Goal: Find specific page/section: Find specific page/section

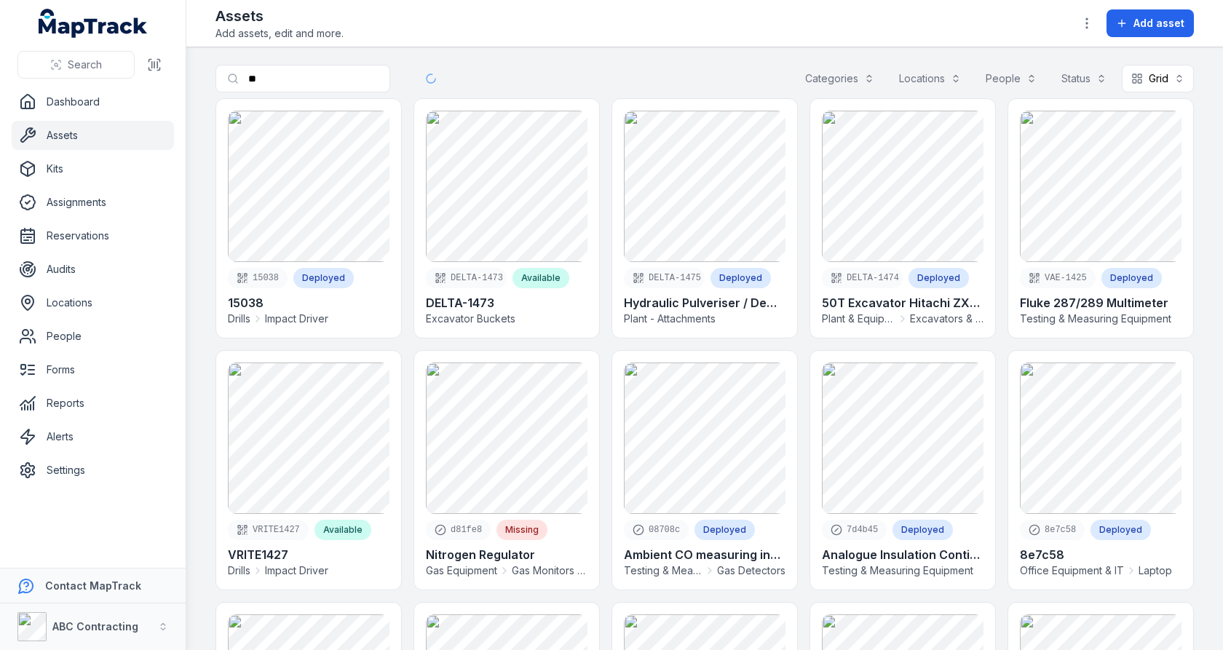
type input "*"
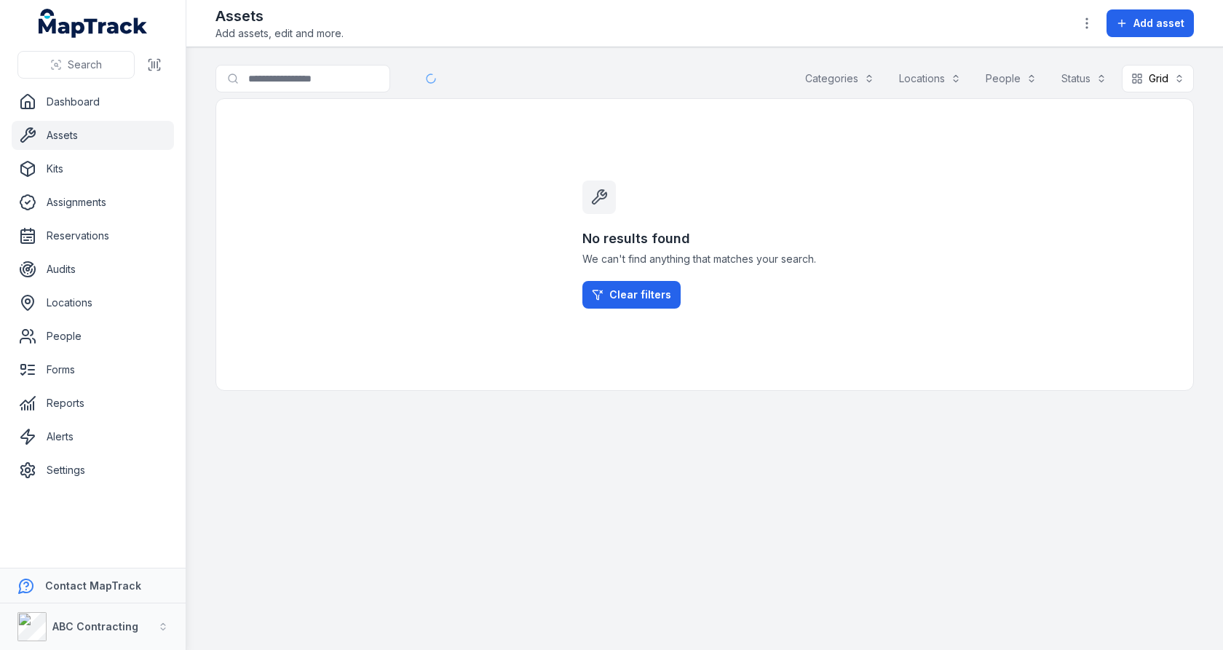
click at [840, 63] on main "Search for assets Categories Locations People Status Grid **** No results found…" at bounding box center [704, 348] width 1037 height 603
click at [839, 78] on button "Categories" at bounding box center [840, 79] width 88 height 28
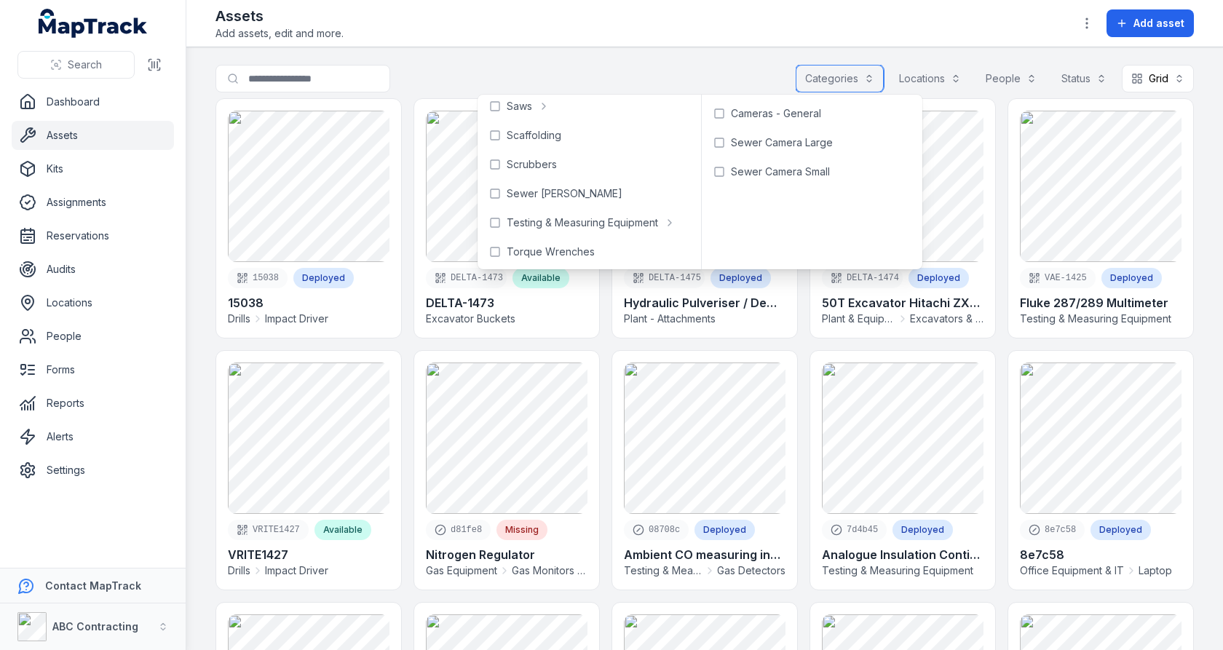
scroll to position [1202, 0]
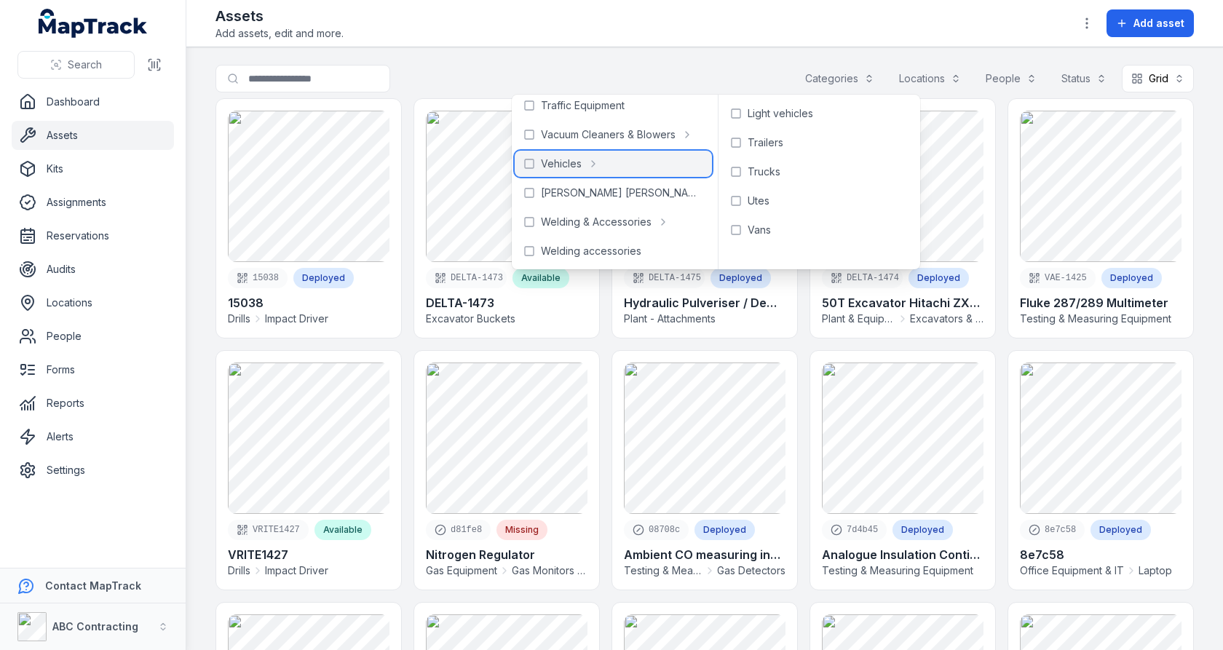
click at [608, 162] on div "Vehicles" at bounding box center [613, 164] width 197 height 26
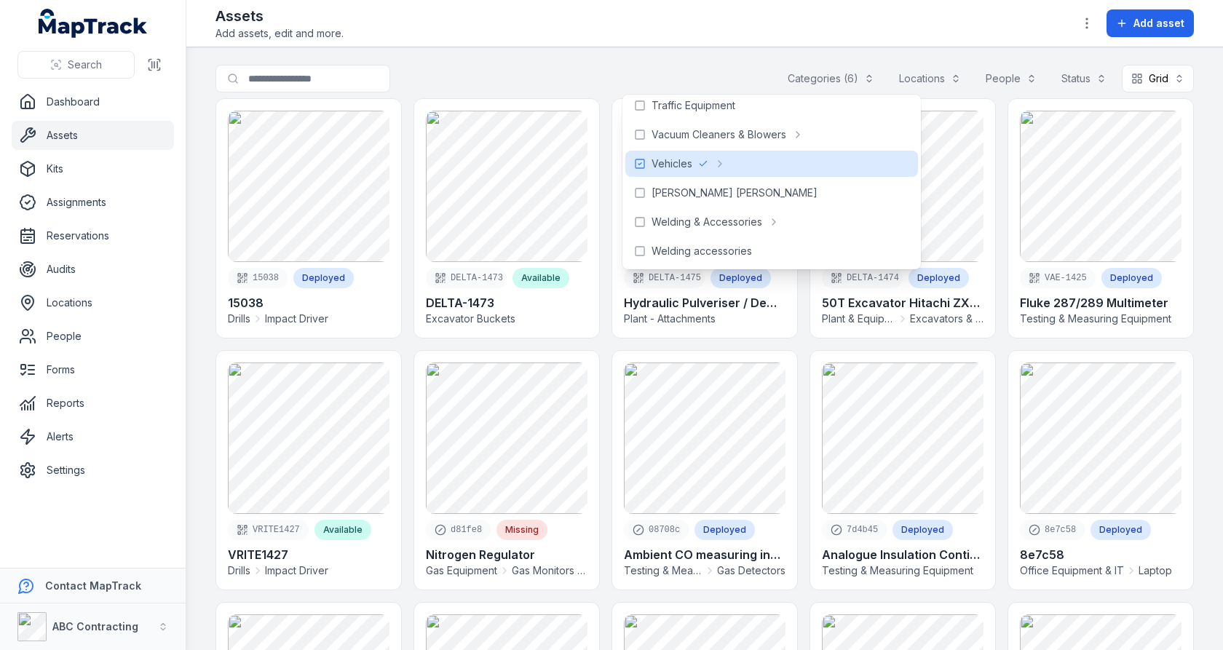
click at [619, 48] on main "**********" at bounding box center [704, 348] width 1037 height 603
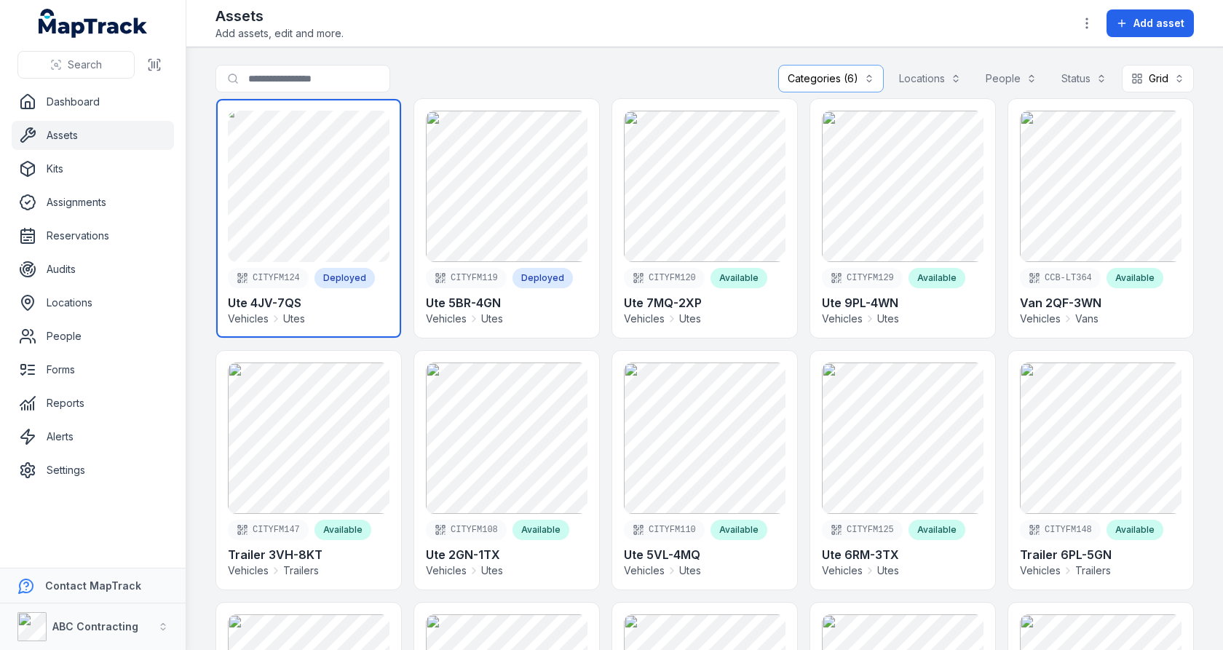
click at [298, 225] on link at bounding box center [308, 218] width 185 height 239
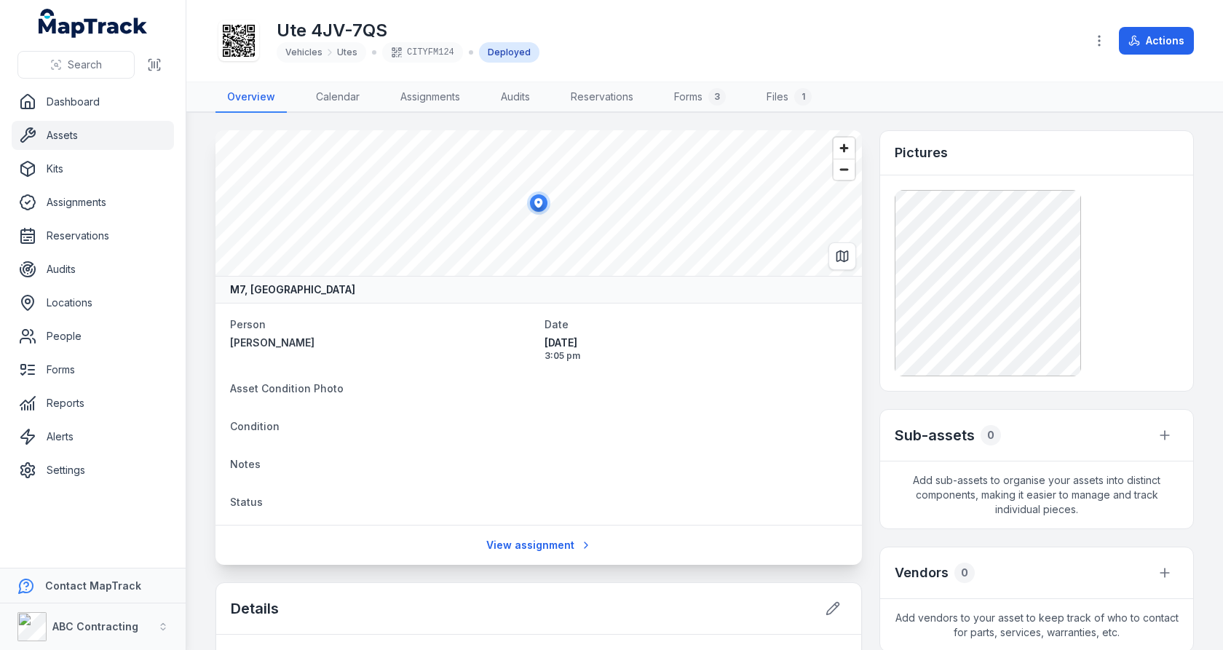
scroll to position [277, 0]
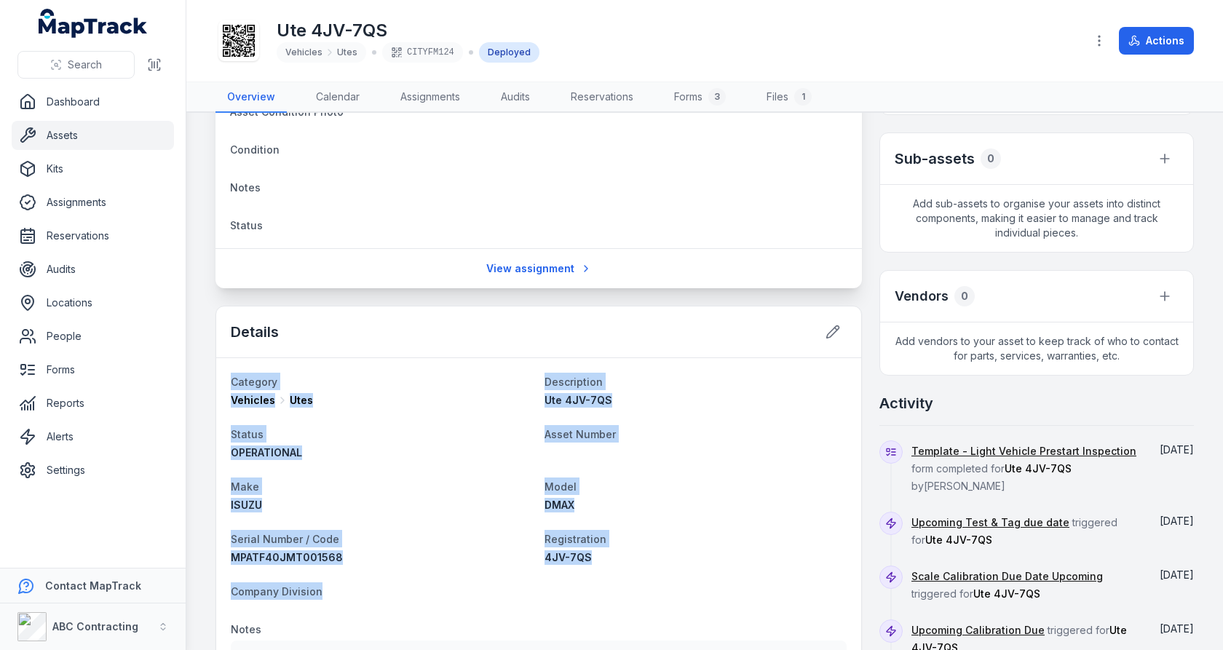
drag, startPoint x: 233, startPoint y: 379, endPoint x: 588, endPoint y: 613, distance: 425.6
click at [678, 477] on dt "Model" at bounding box center [695, 485] width 302 height 17
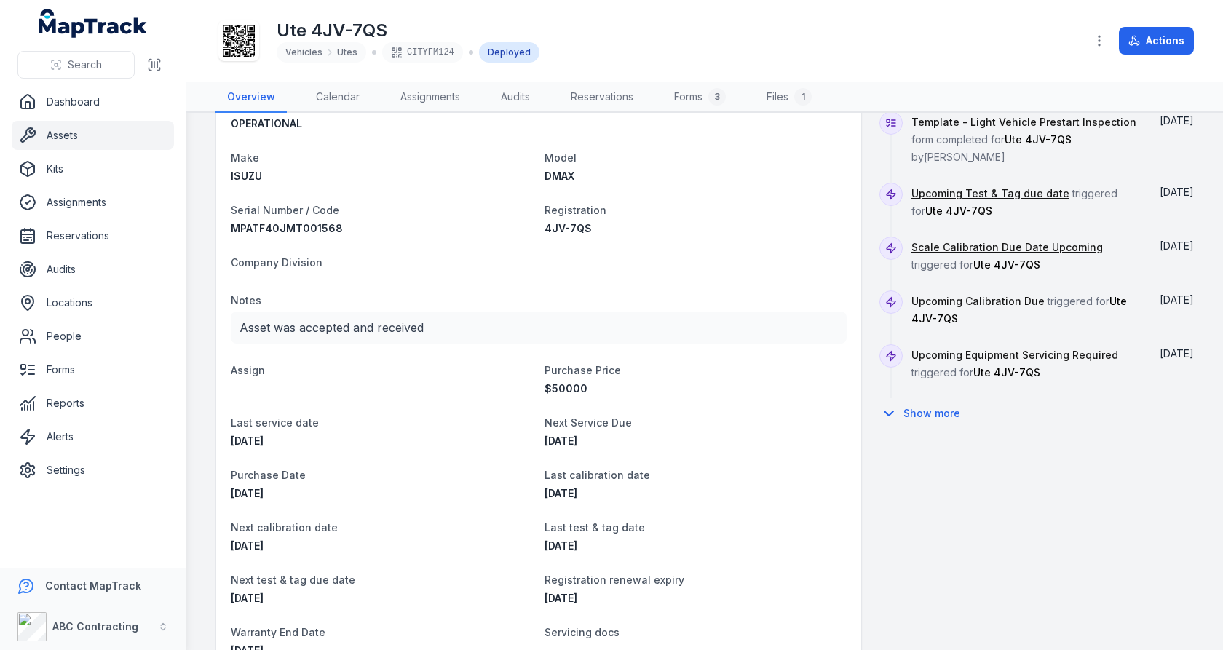
scroll to position [732, 0]
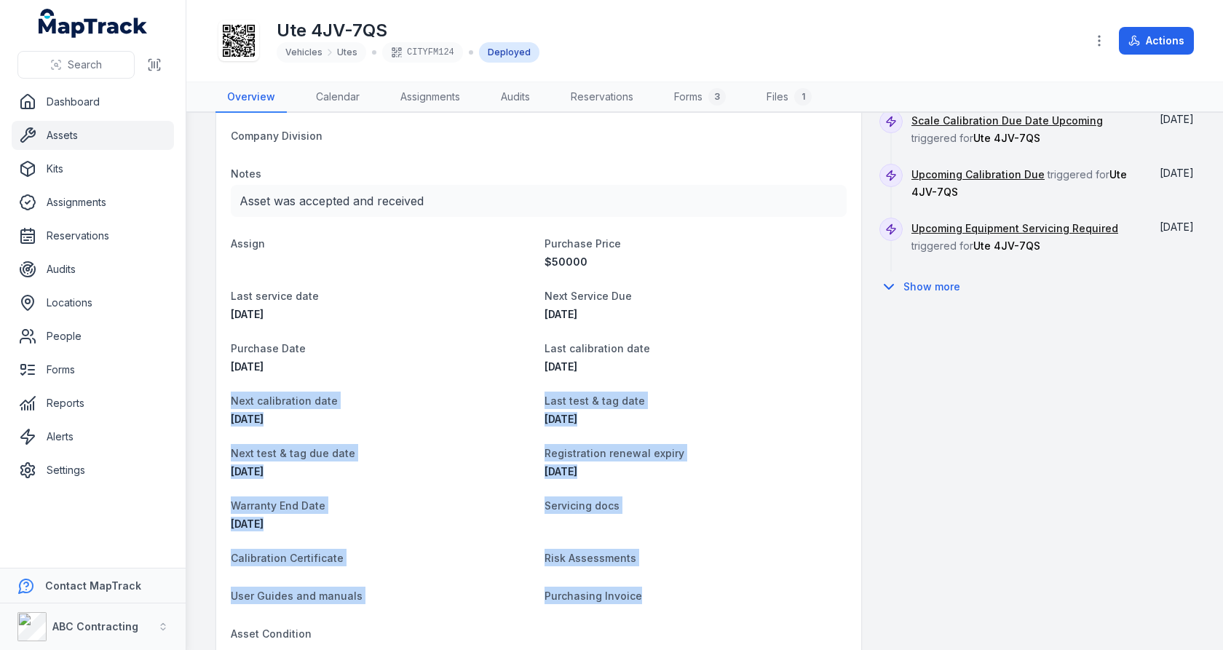
drag, startPoint x: 673, startPoint y: 600, endPoint x: 280, endPoint y: 385, distance: 447.9
click at [280, 385] on dl "Category Vehicles Utes Description Ute 4JV-7QS Status OPERATIONAL Asset Number …" at bounding box center [539, 281] width 616 height 728
click at [429, 385] on dl "Category Vehicles Utes Description Ute 4JV-7QS Status OPERATIONAL Asset Number …" at bounding box center [539, 281] width 616 height 728
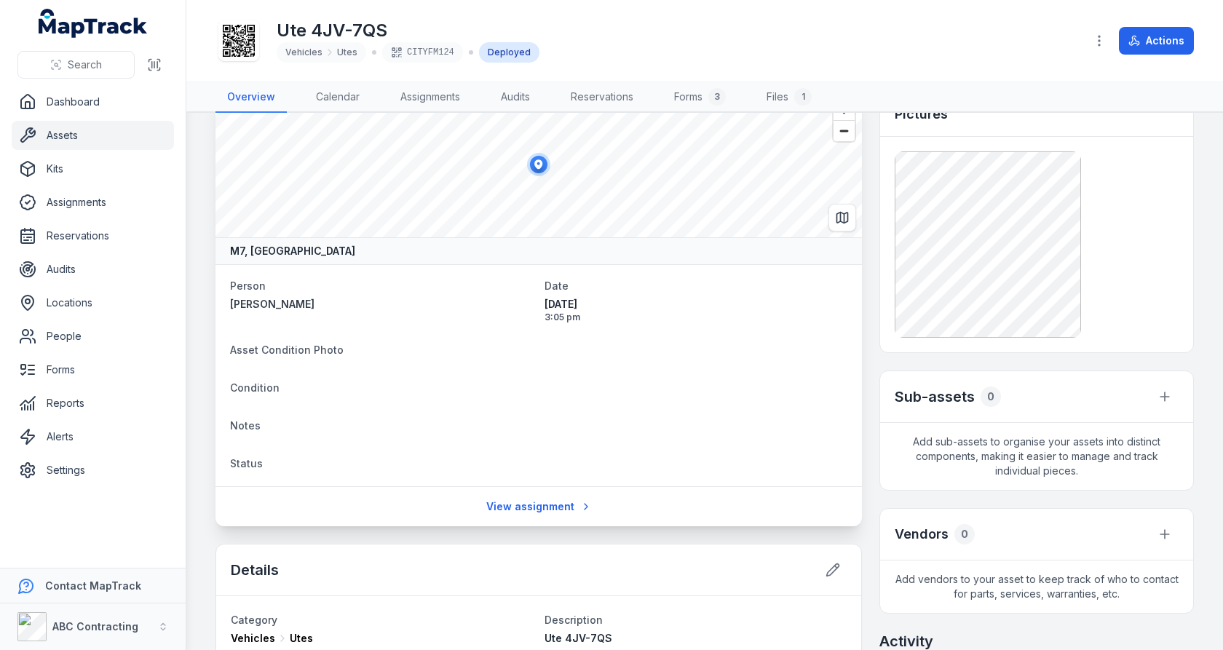
scroll to position [0, 0]
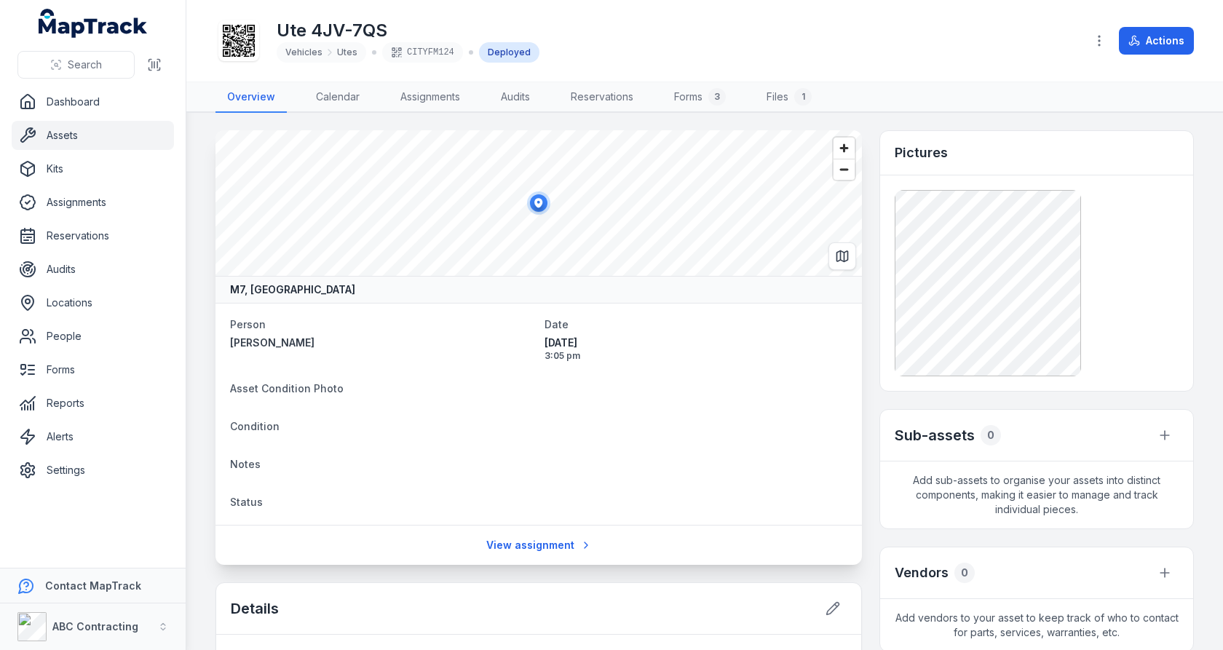
click at [96, 141] on link "Assets" at bounding box center [93, 135] width 162 height 29
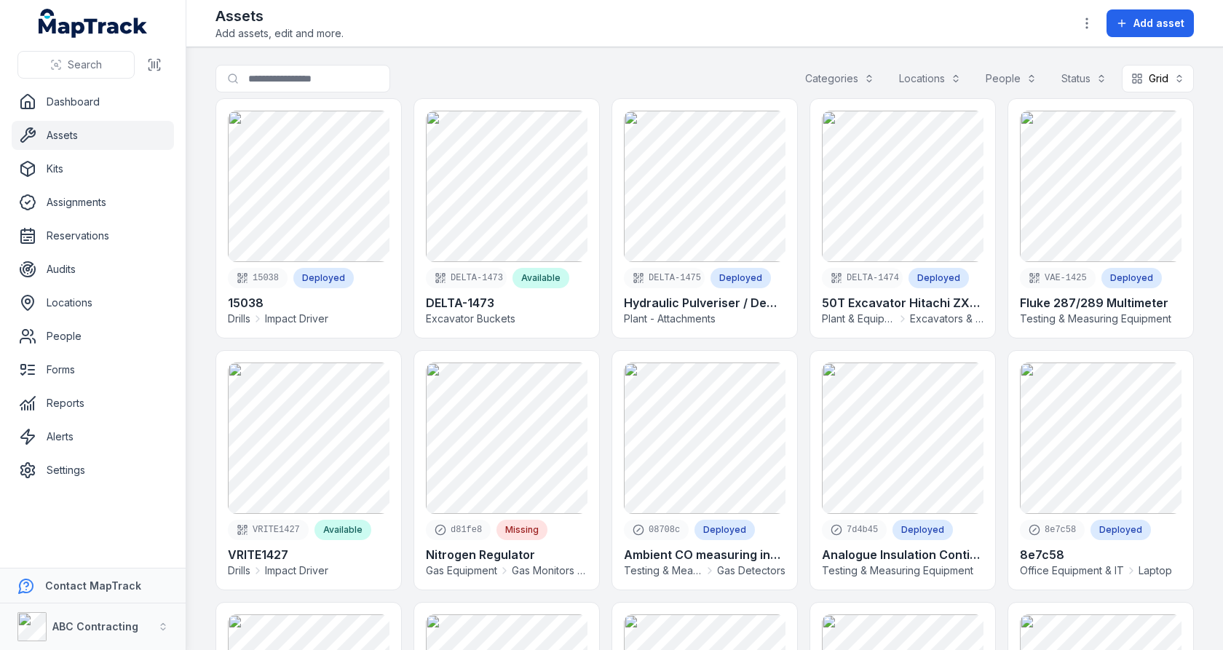
click at [1101, 30] on div at bounding box center [1087, 23] width 28 height 28
click at [1066, 19] on div "Assets Add assets, edit and more. Add asset" at bounding box center [704, 23] width 978 height 35
click at [1098, 22] on button "button" at bounding box center [1087, 23] width 28 height 28
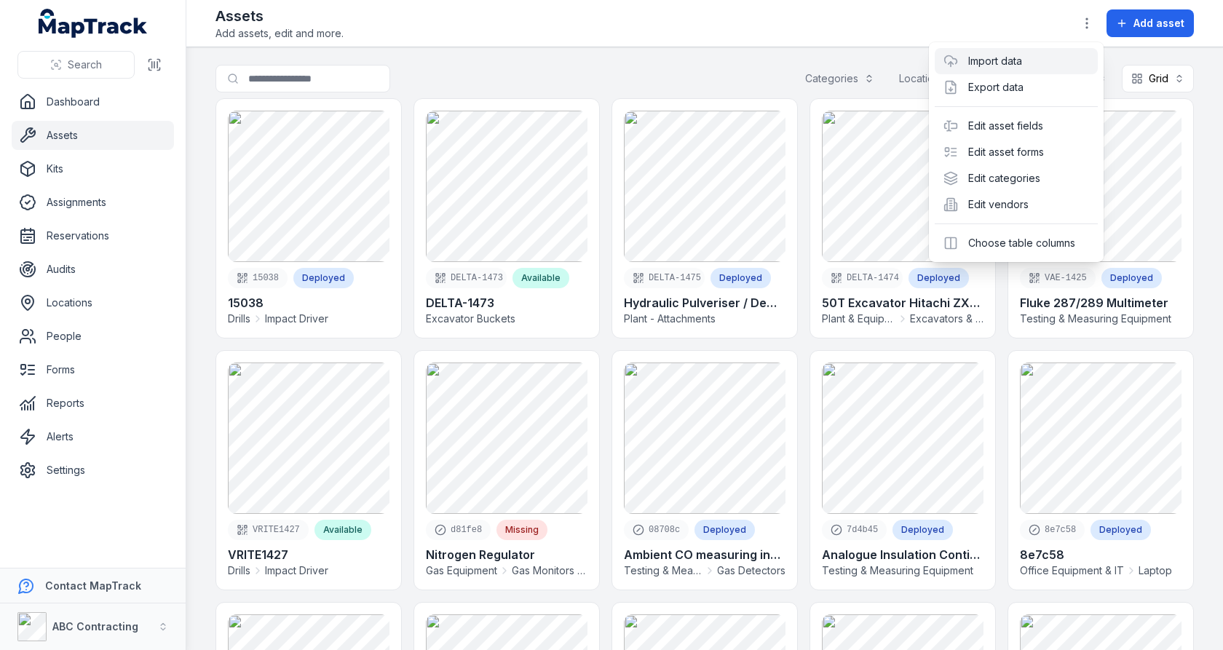
click at [1007, 68] on link "Import data" at bounding box center [995, 61] width 54 height 15
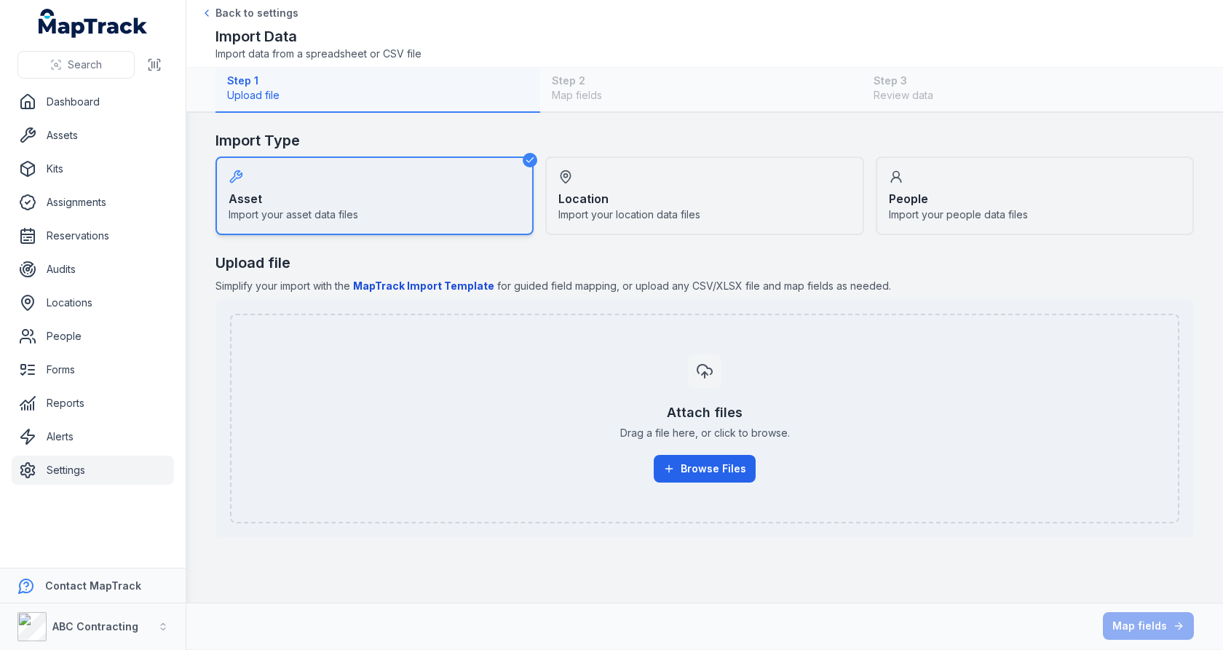
click at [662, 193] on div "Location Import your location data files" at bounding box center [704, 195] width 318 height 79
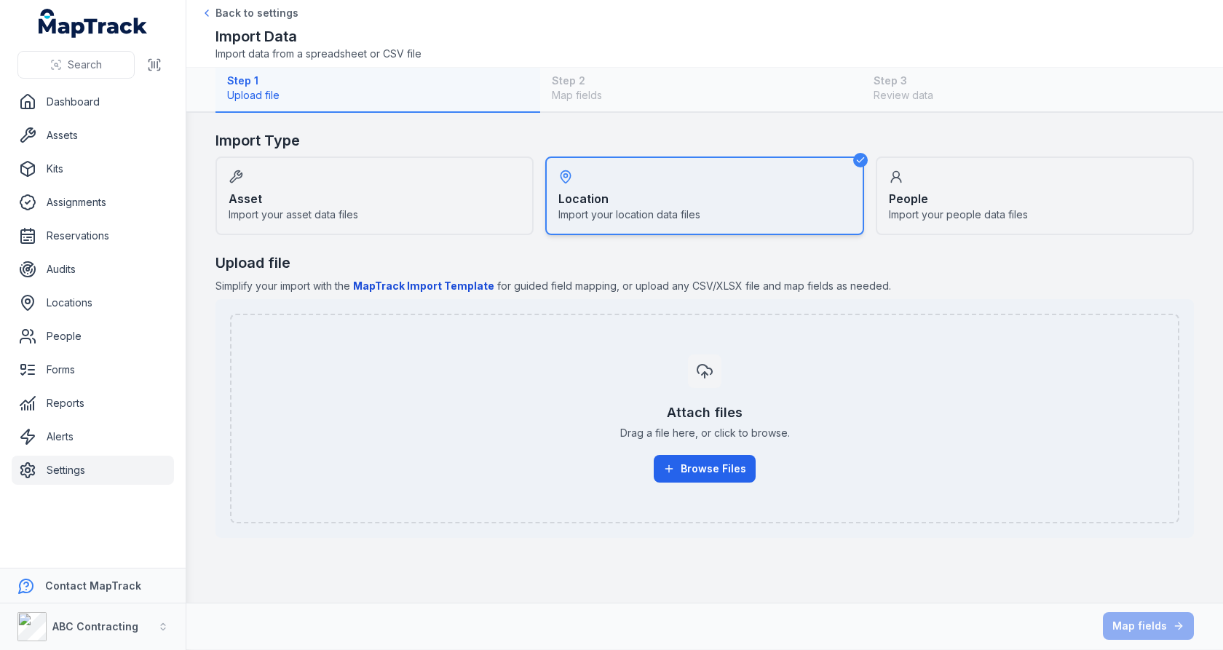
click at [1029, 187] on div "People Import your people data files" at bounding box center [1035, 195] width 318 height 79
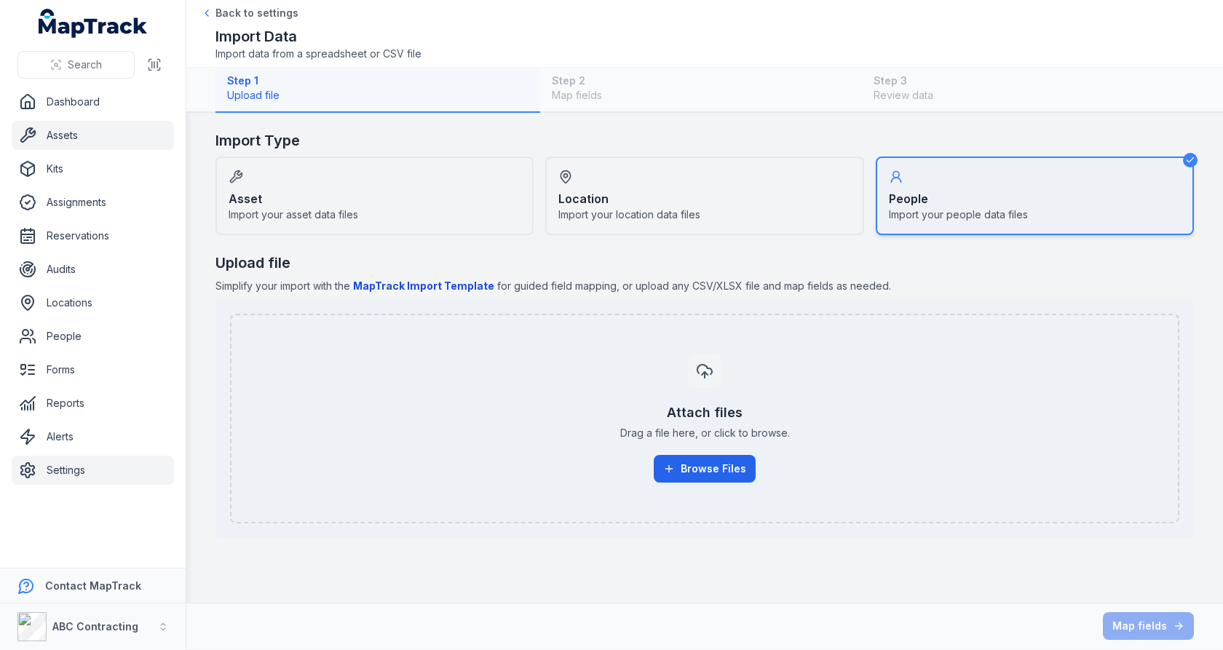
click at [76, 127] on link "Assets" at bounding box center [93, 135] width 162 height 29
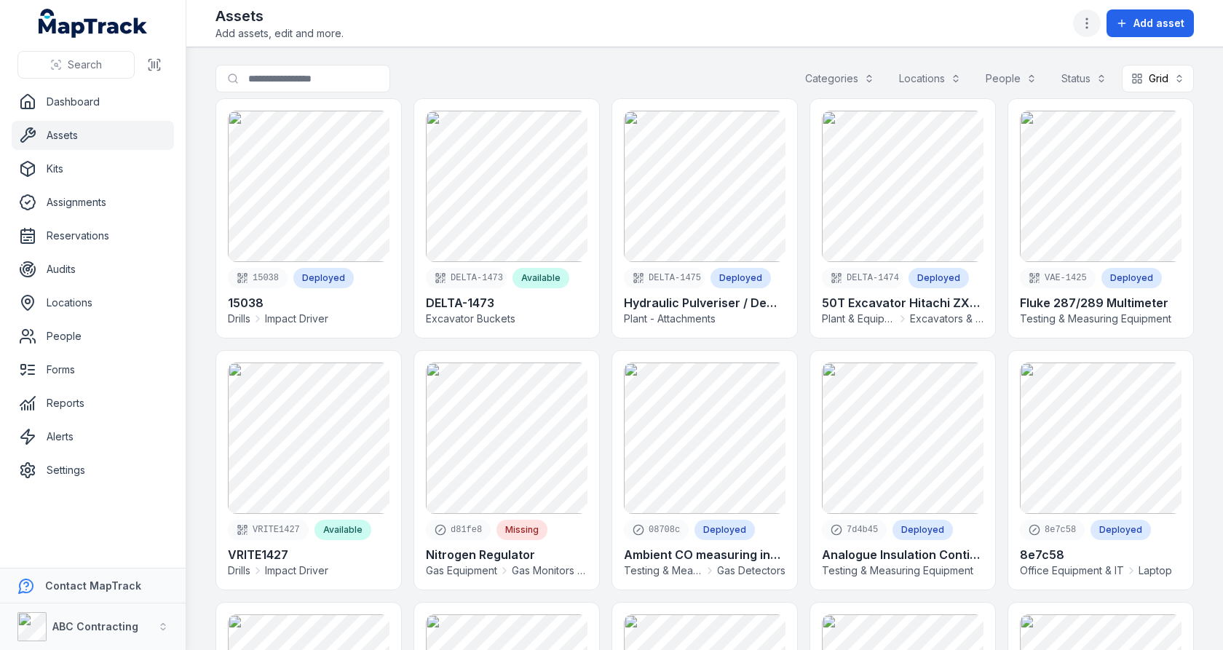
click at [1087, 17] on icon "button" at bounding box center [1086, 23] width 15 height 15
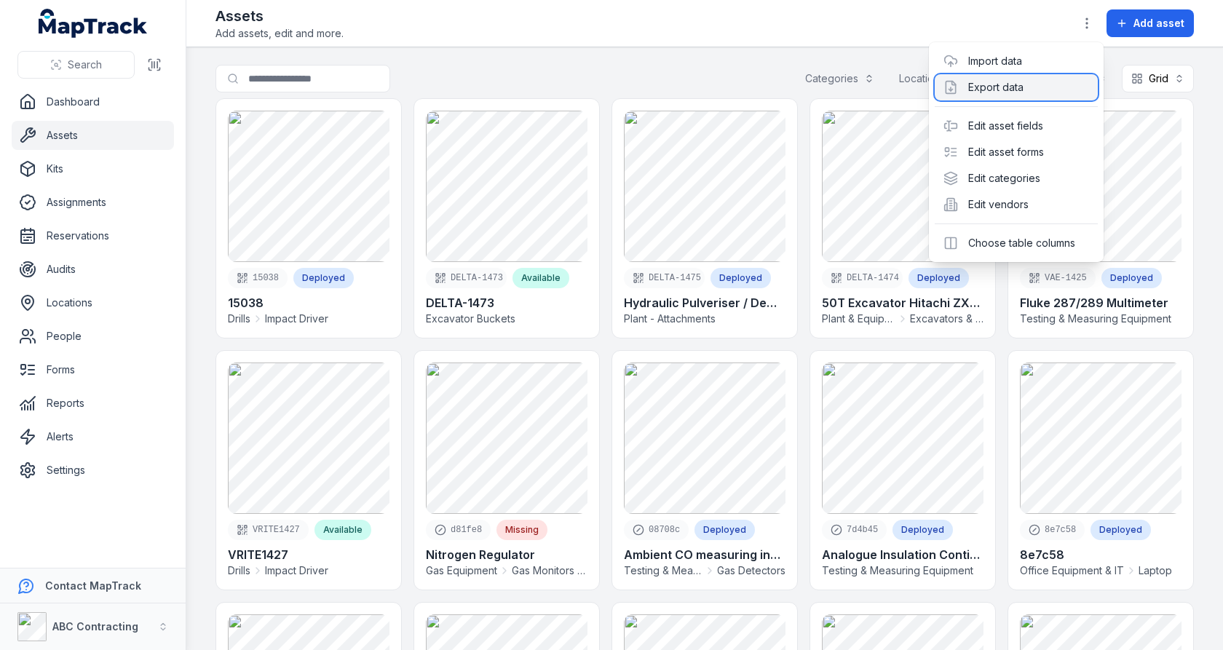
click at [962, 79] on div "Export data" at bounding box center [1016, 87] width 163 height 26
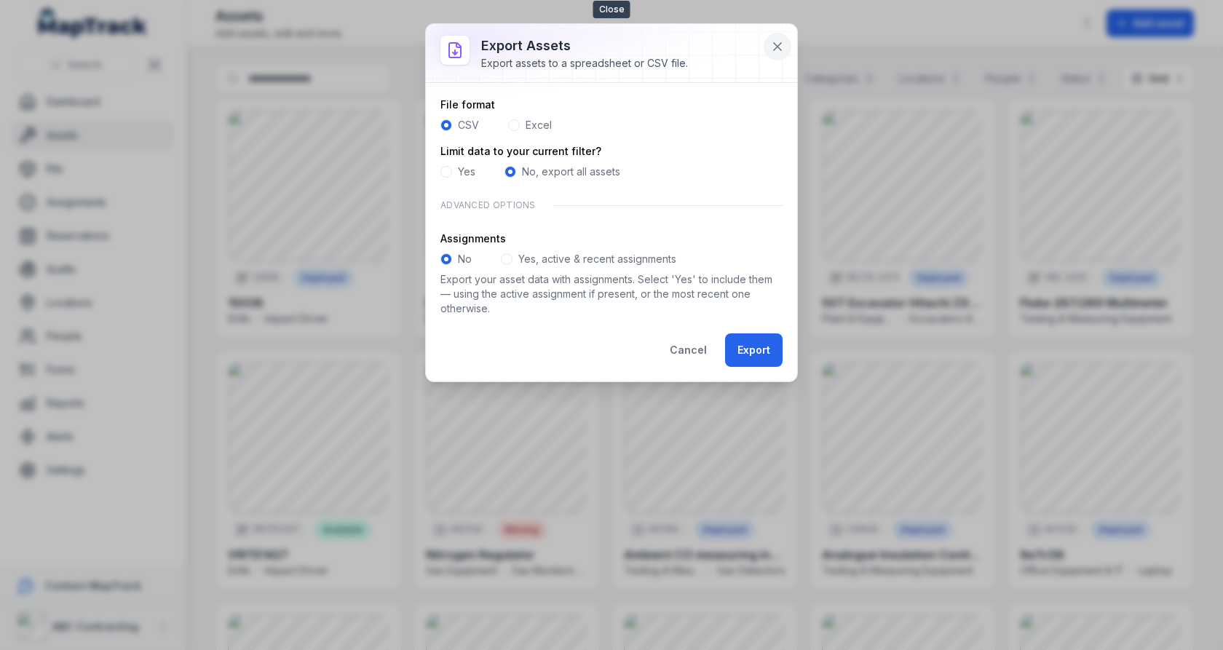
click at [785, 51] on icon at bounding box center [777, 46] width 15 height 15
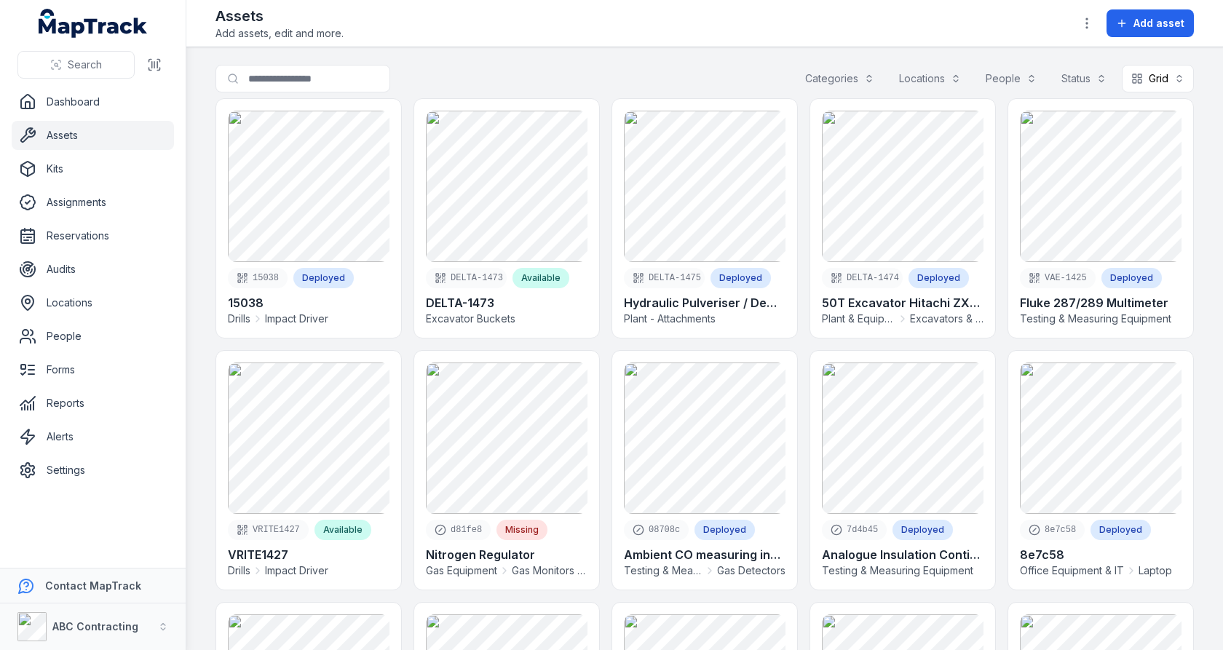
click at [1063, 19] on div "Assets Add assets, edit and more. Add asset" at bounding box center [704, 23] width 978 height 35
click at [1145, 69] on button "Grid ****" at bounding box center [1158, 79] width 72 height 28
click at [1143, 107] on span "Table" at bounding box center [1150, 114] width 28 height 15
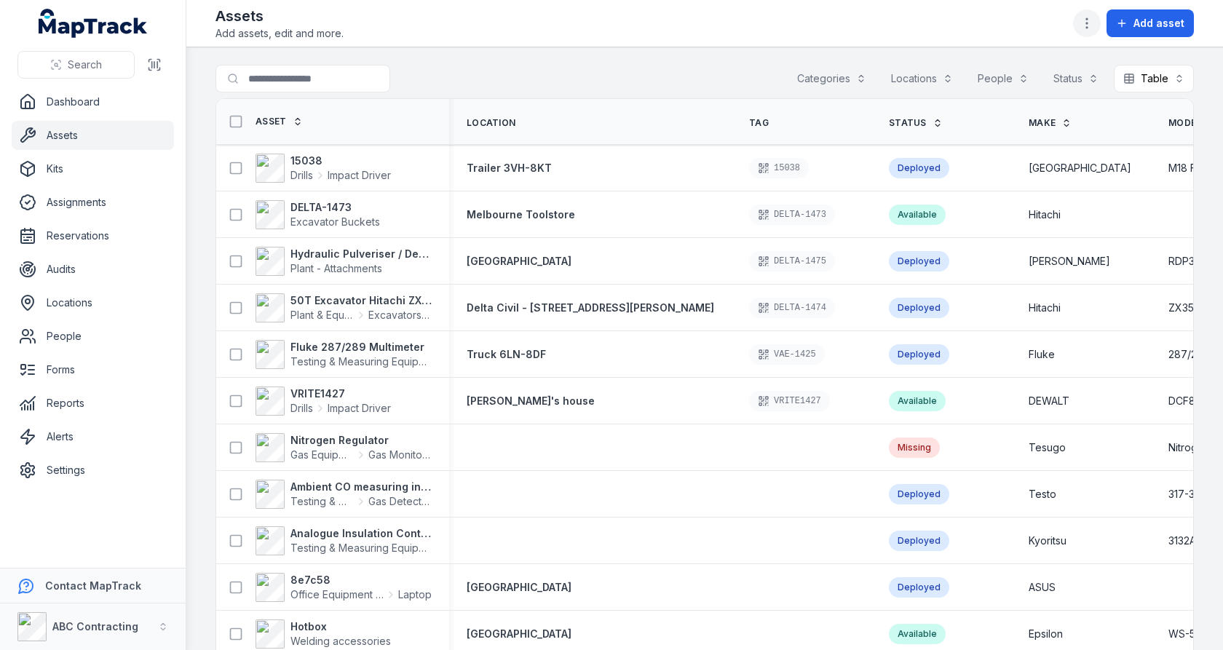
click at [1093, 26] on icon "button" at bounding box center [1086, 23] width 15 height 15
